Goal: Information Seeking & Learning: Learn about a topic

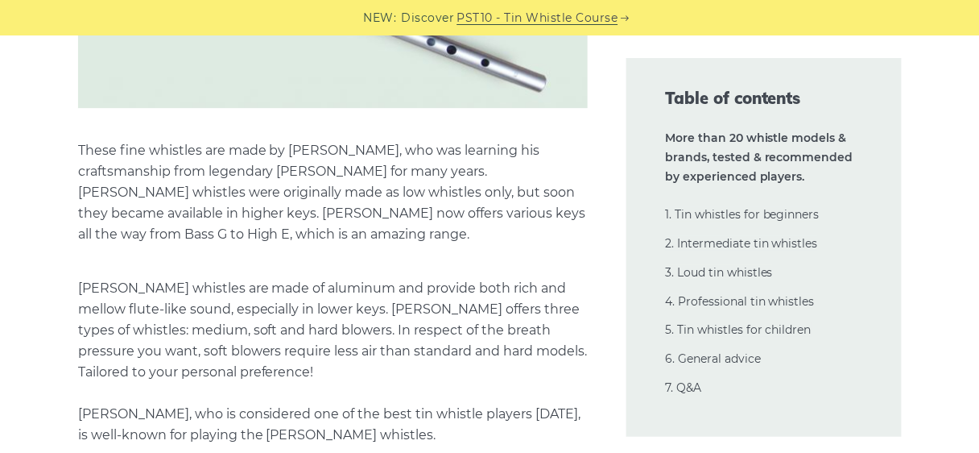
scroll to position [22661, 0]
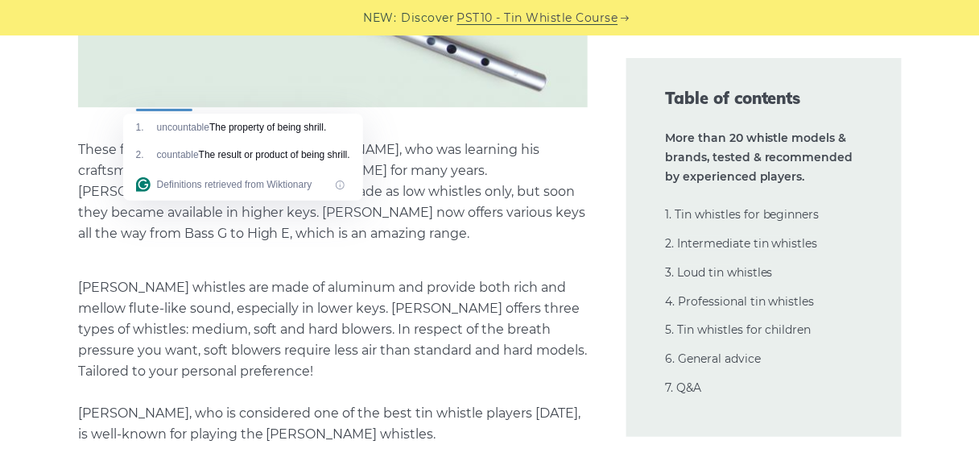
click at [156, 113] on div at bounding box center [156, 113] width 0 height 0
click at [54, 108] on div "What is the best Irish tin whistle ([PERSON_NAME] whistle) to buy? Or, is there…" at bounding box center [489, 461] width 941 height 45322
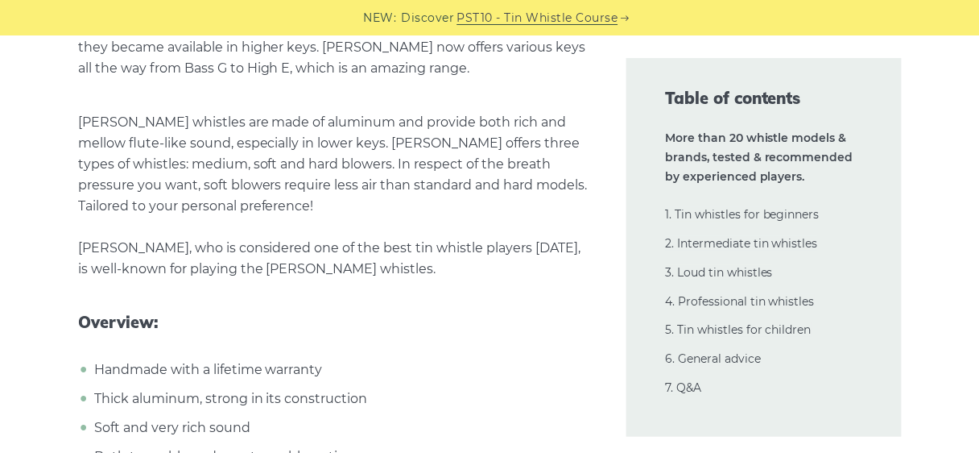
scroll to position [22827, 0]
drag, startPoint x: 271, startPoint y: 159, endPoint x: 409, endPoint y: 176, distance: 139.5
click at [399, 188] on div at bounding box center [399, 188] width 0 height 0
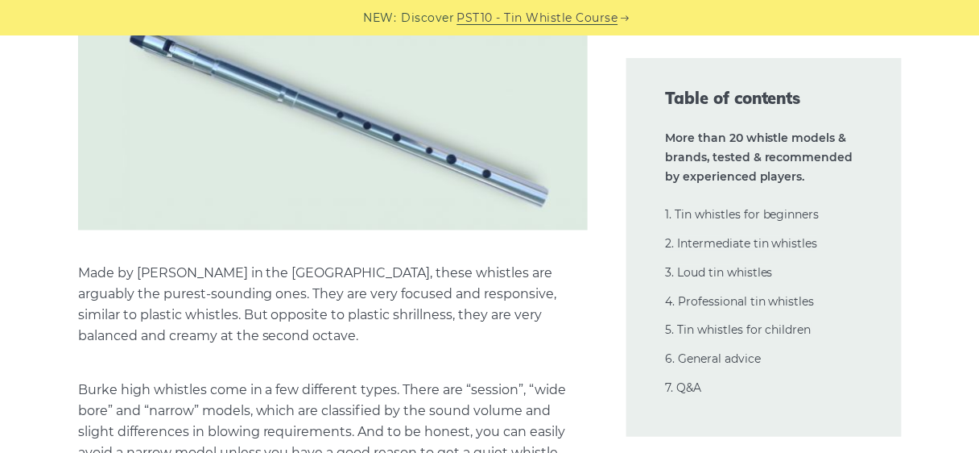
scroll to position [23600, 0]
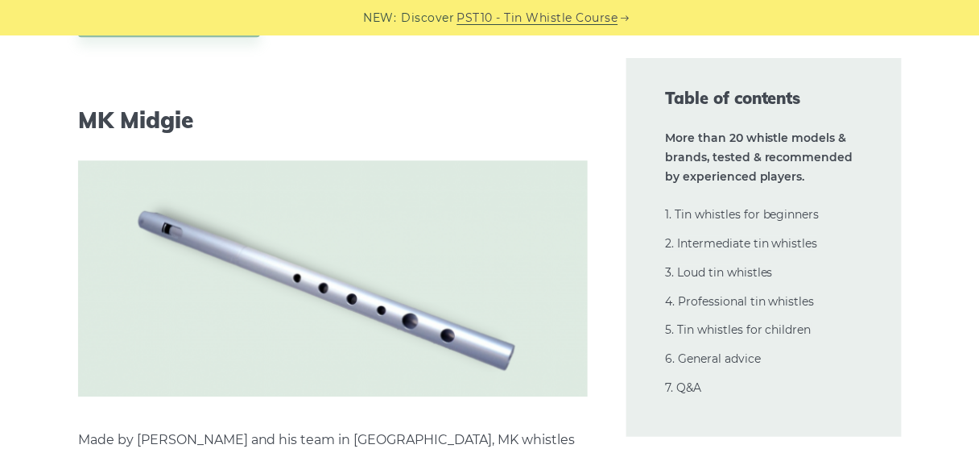
scroll to position [25514, 0]
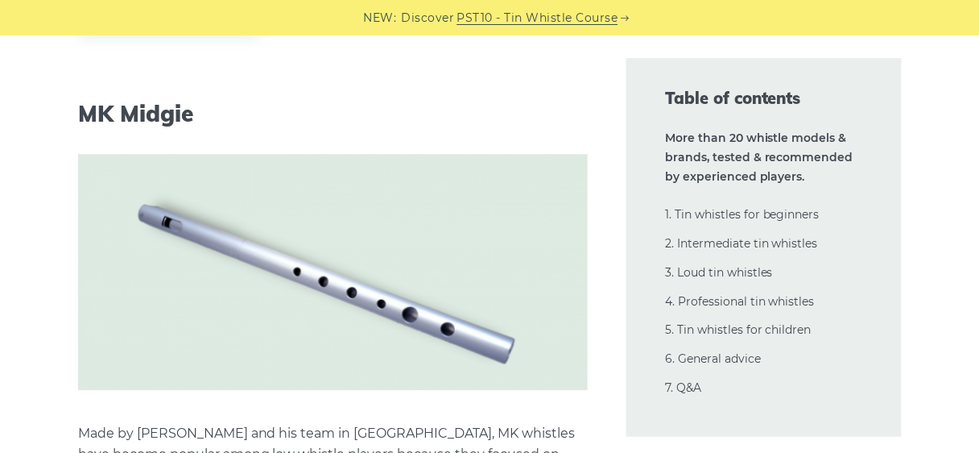
drag, startPoint x: 284, startPoint y: 110, endPoint x: 554, endPoint y: 116, distance: 269.8
click at [544, 118] on div at bounding box center [544, 118] width 0 height 0
click at [608, 124] on div "Table of contents More than 20 whistle models & brands, tested & recommended by…" at bounding box center [764, 247] width 314 height 379
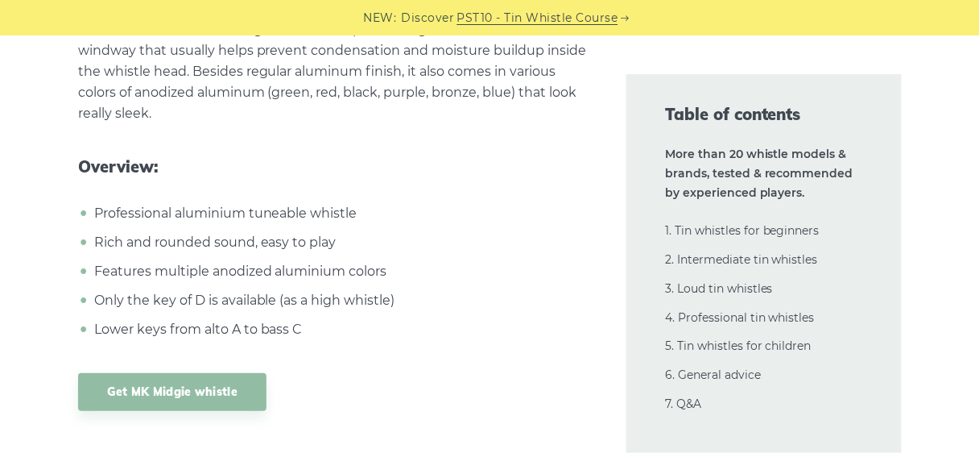
scroll to position [26094, 0]
